Goal: Information Seeking & Learning: Learn about a topic

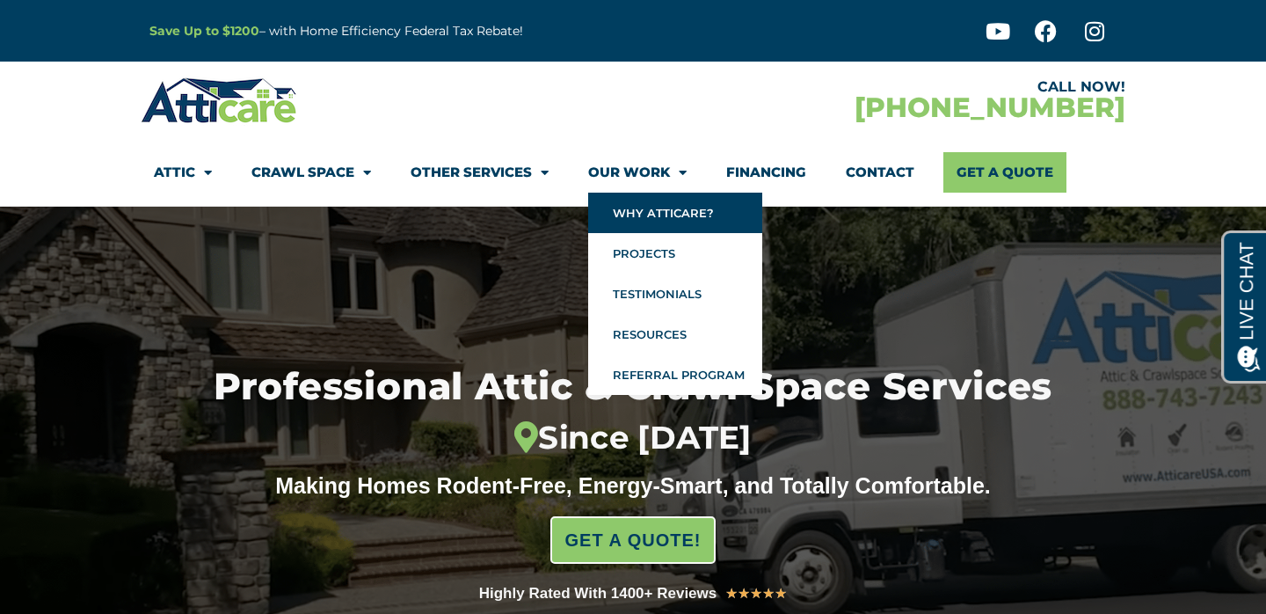
click at [673, 218] on link "Why Atticare?" at bounding box center [675, 213] width 174 height 40
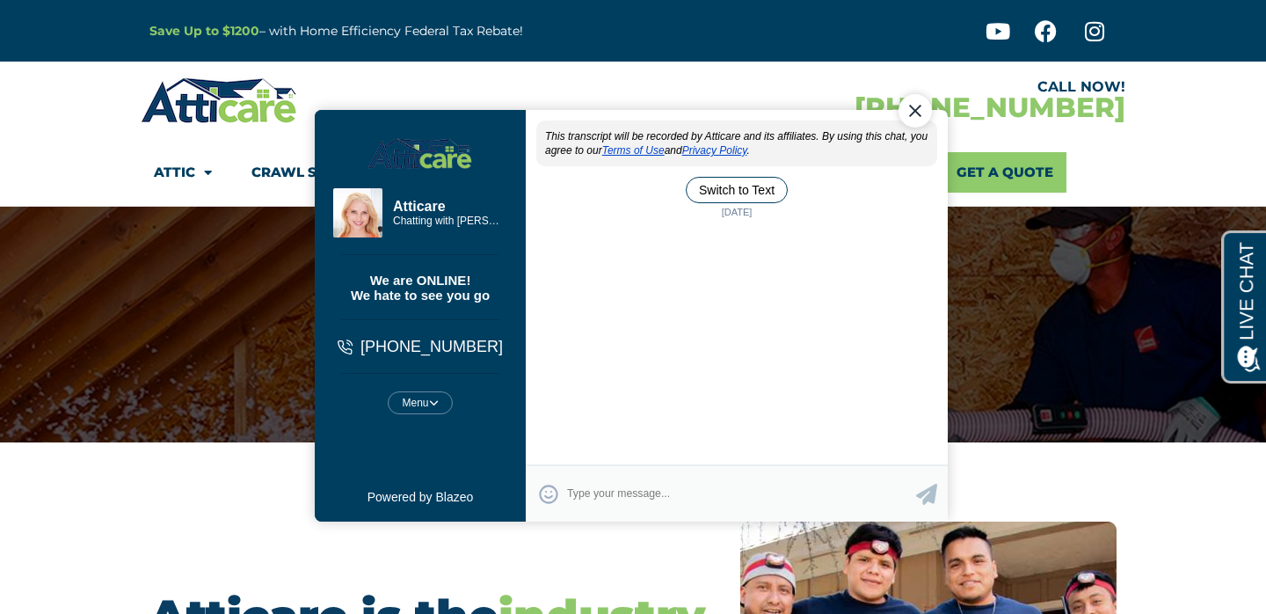
scroll to position [717, 0]
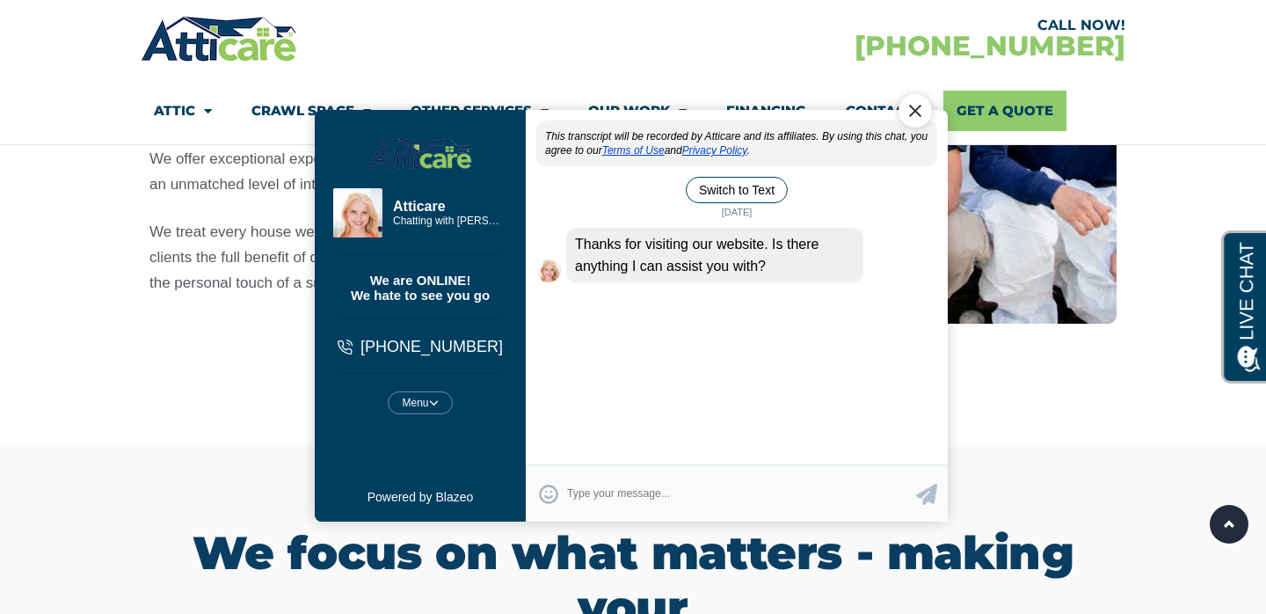
click at [910, 106] on div "Close Chat" at bounding box center [914, 110] width 33 height 33
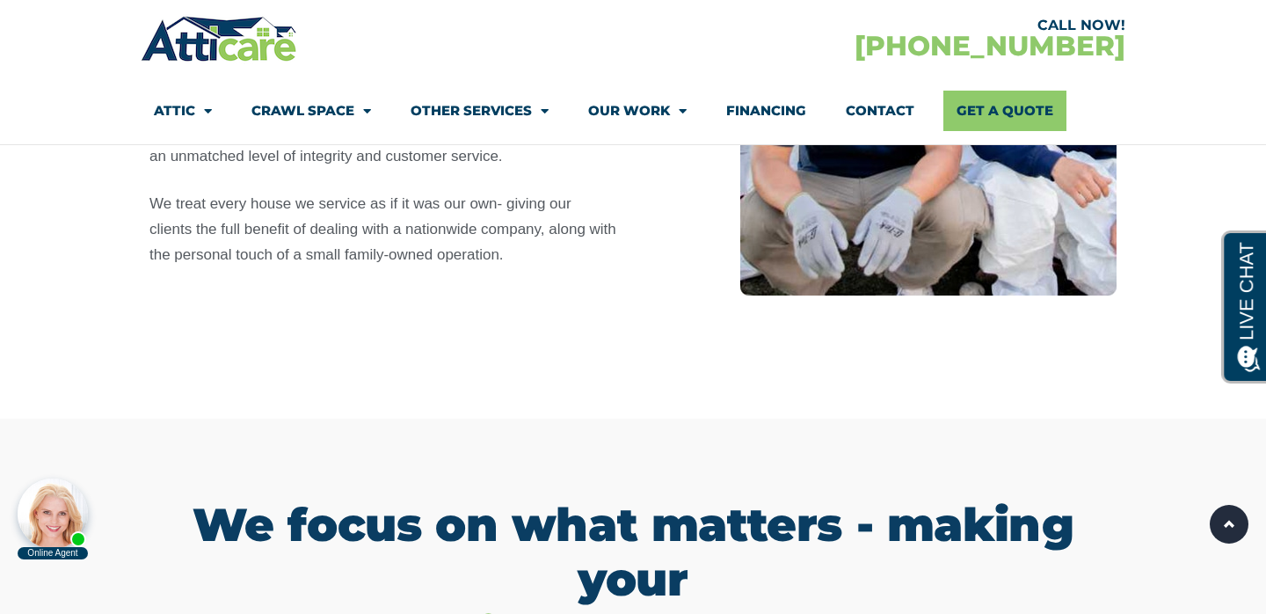
scroll to position [0, 0]
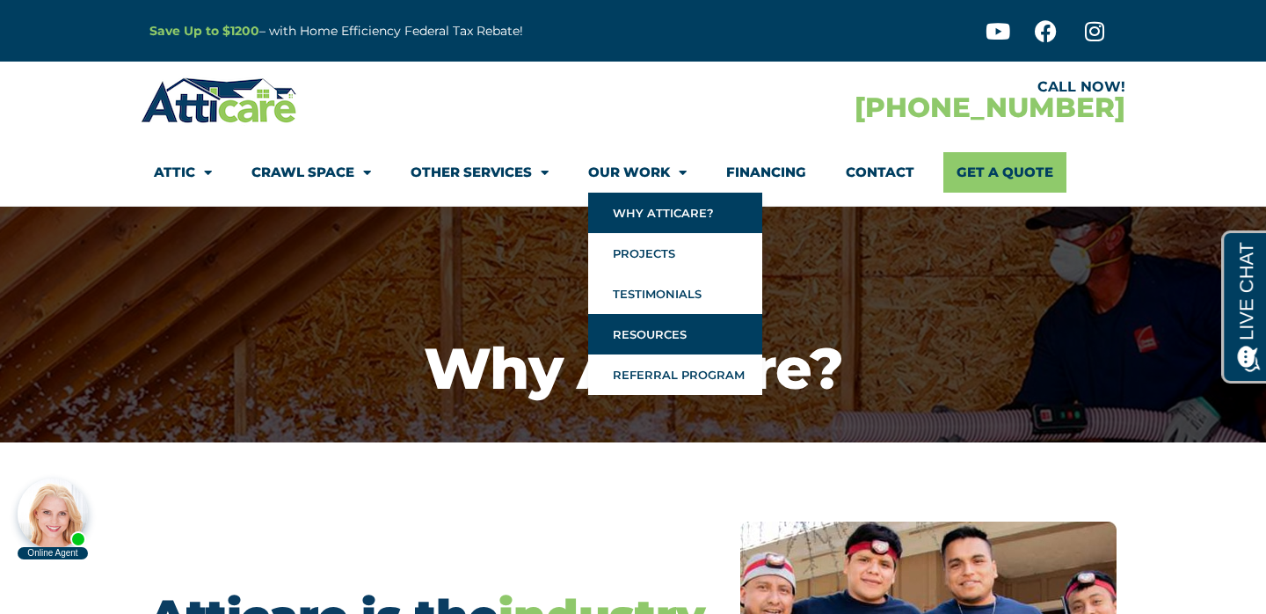
click at [671, 336] on link "Resources" at bounding box center [675, 334] width 174 height 40
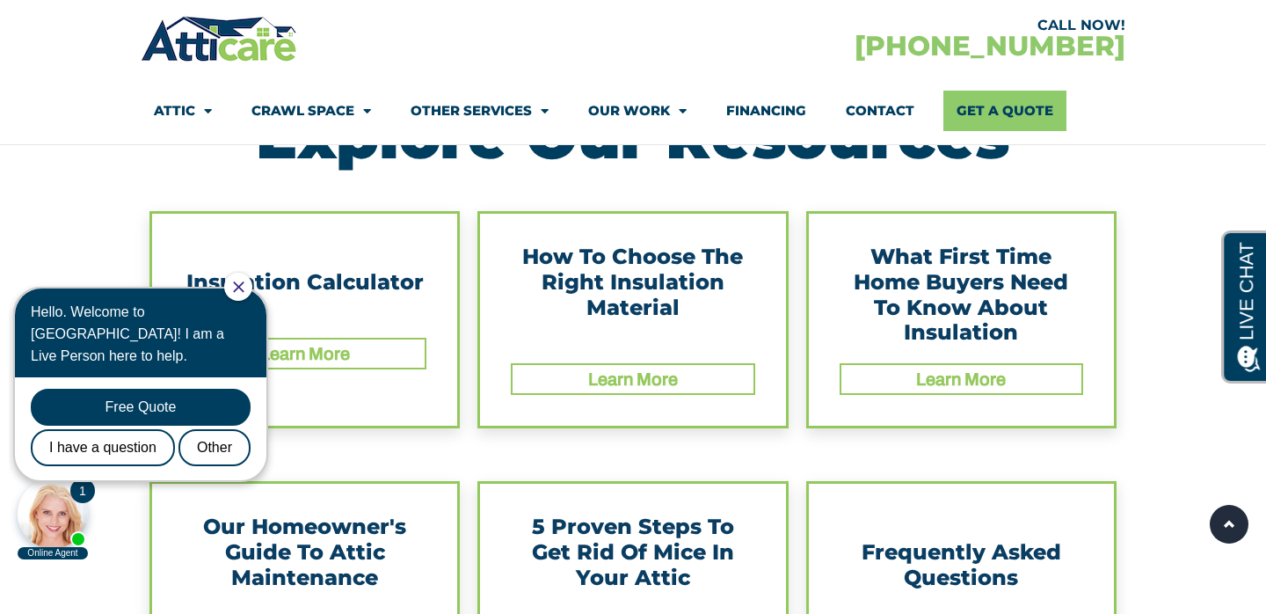
click at [955, 376] on link "Learn More" at bounding box center [961, 378] width 90 height 19
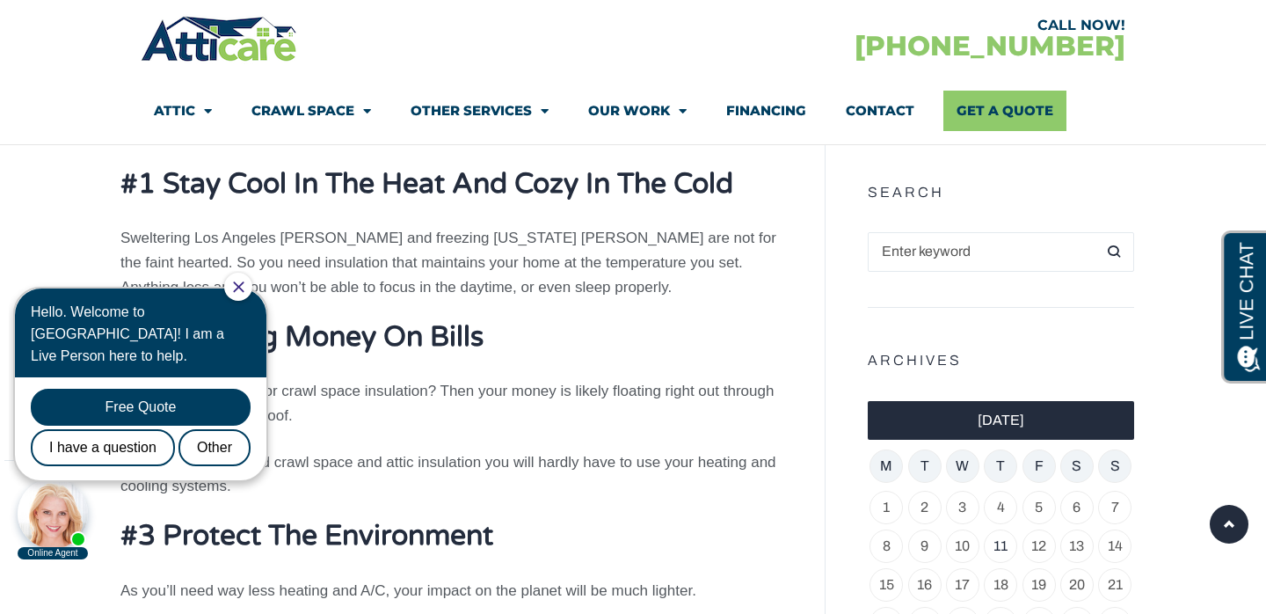
scroll to position [1125, 0]
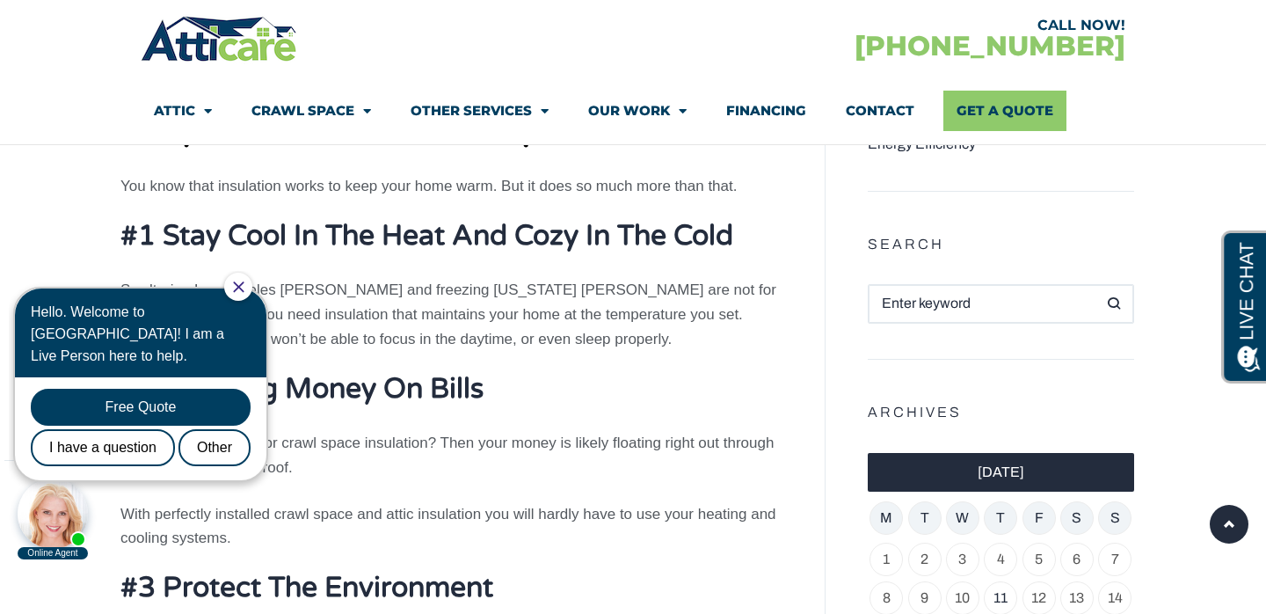
click at [984, 284] on input "search" at bounding box center [1001, 304] width 266 height 40
type input "PICK"
click at [1095, 284] on button "Search" at bounding box center [1115, 304] width 40 height 40
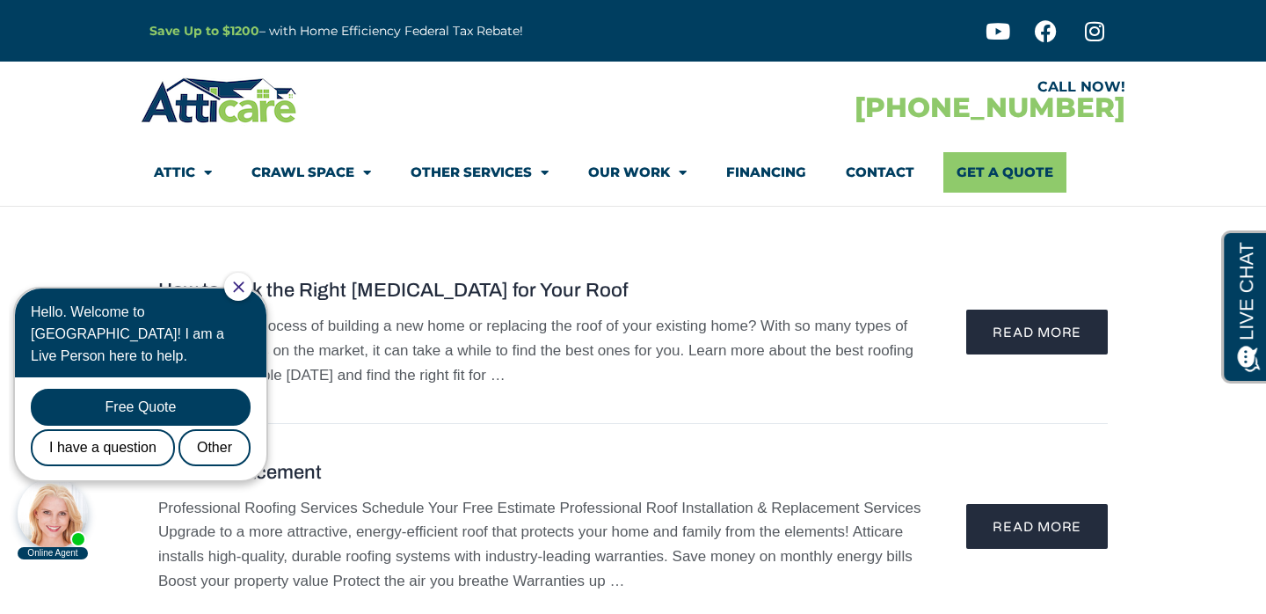
click at [244, 290] on icon "Close Chat" at bounding box center [238, 286] width 11 height 11
